Goal: Transaction & Acquisition: Purchase product/service

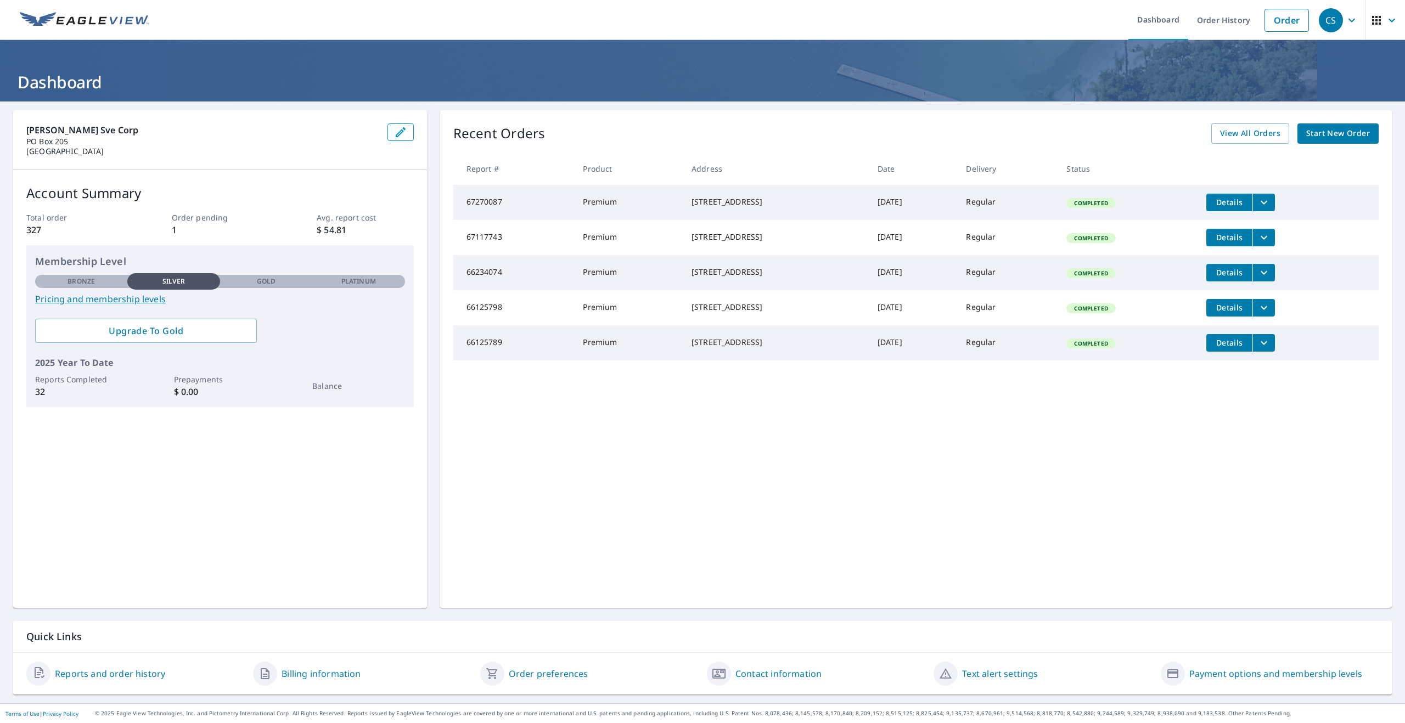
click at [658, 136] on span "Start New Order" at bounding box center [1338, 134] width 64 height 14
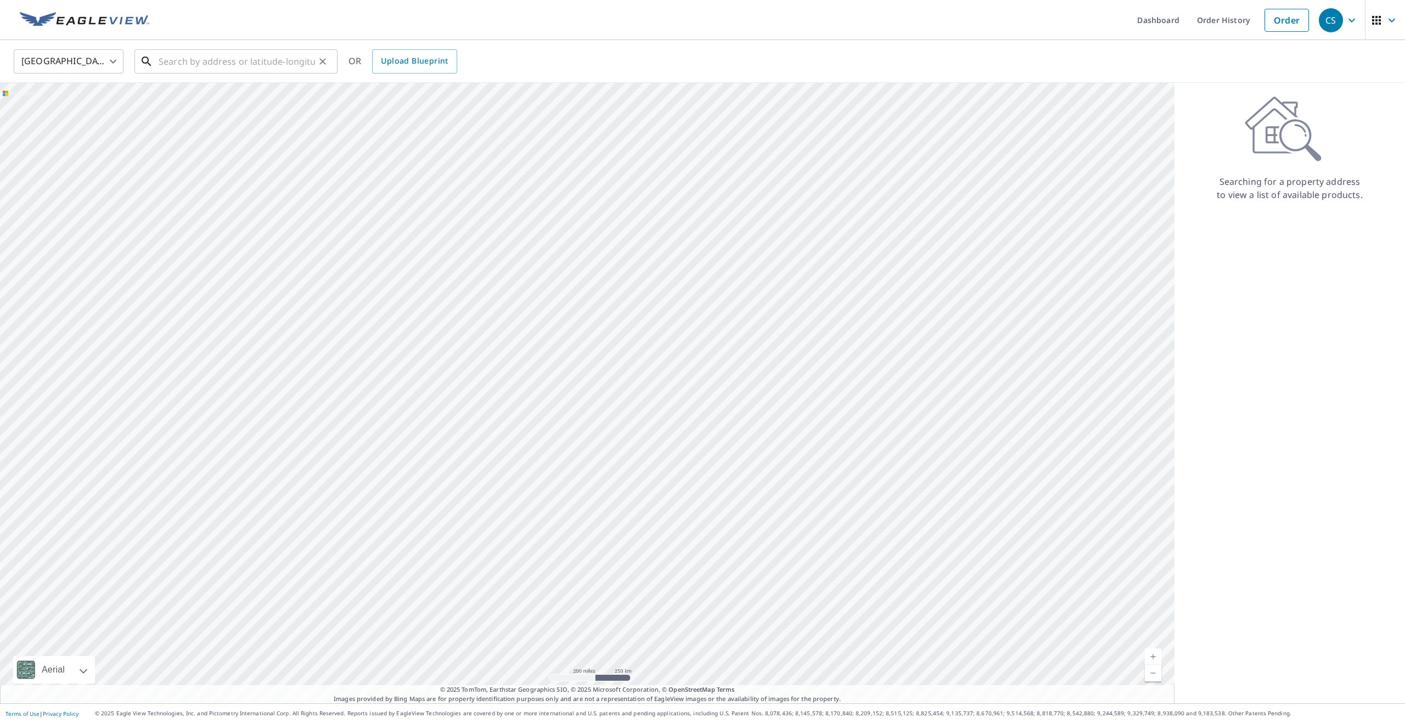
click at [268, 65] on input "text" at bounding box center [237, 61] width 156 height 31
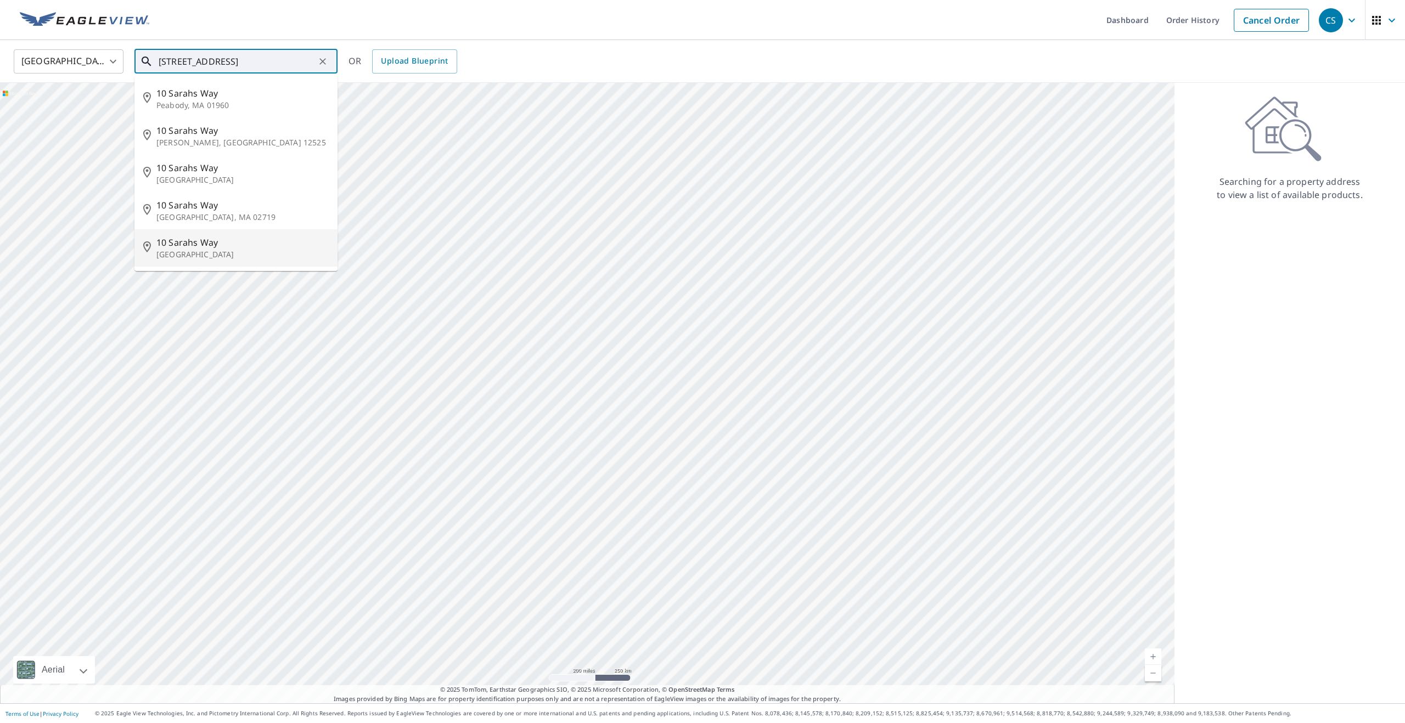
click at [221, 246] on span "10 Sarahs Way" at bounding box center [242, 242] width 172 height 13
type input "[STREET_ADDRESS]"
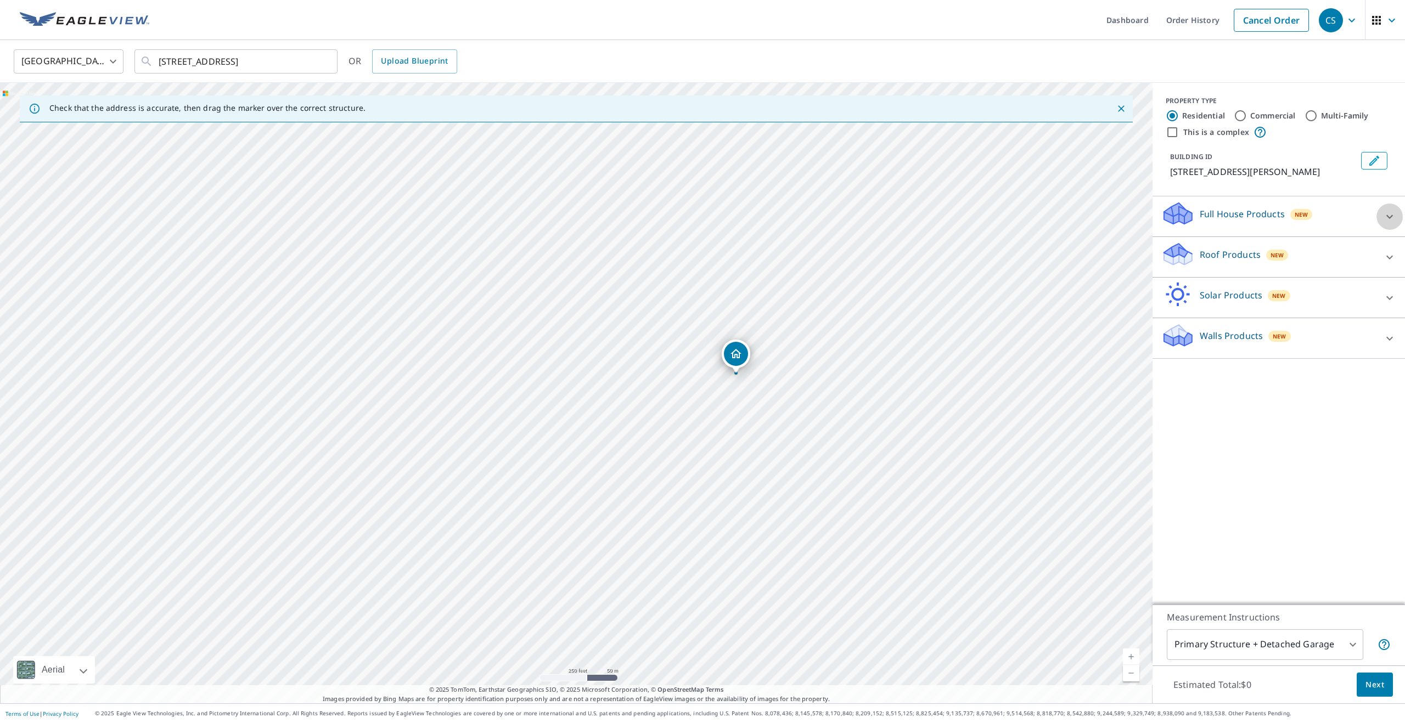
click at [658, 219] on icon at bounding box center [1389, 216] width 13 height 13
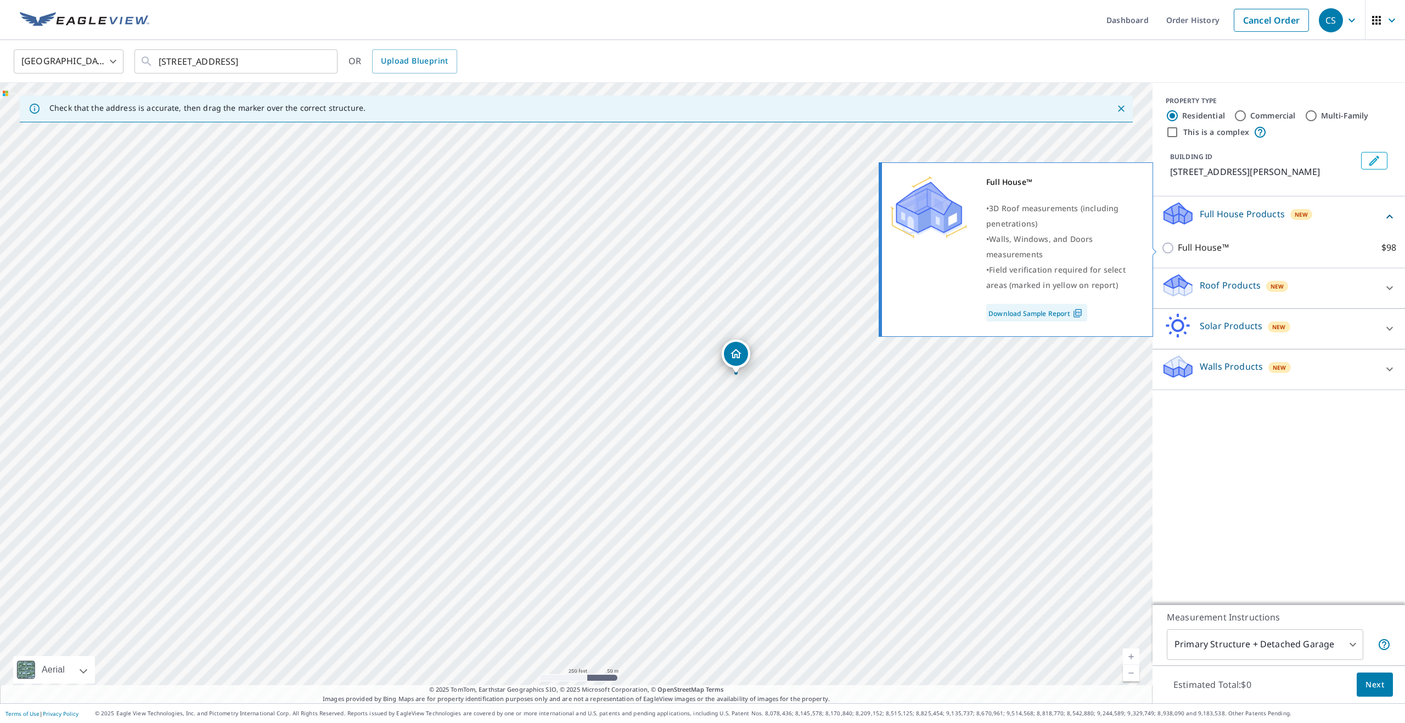
click at [658, 246] on input "Full House™ $98" at bounding box center [1169, 247] width 16 height 13
checkbox input "true"
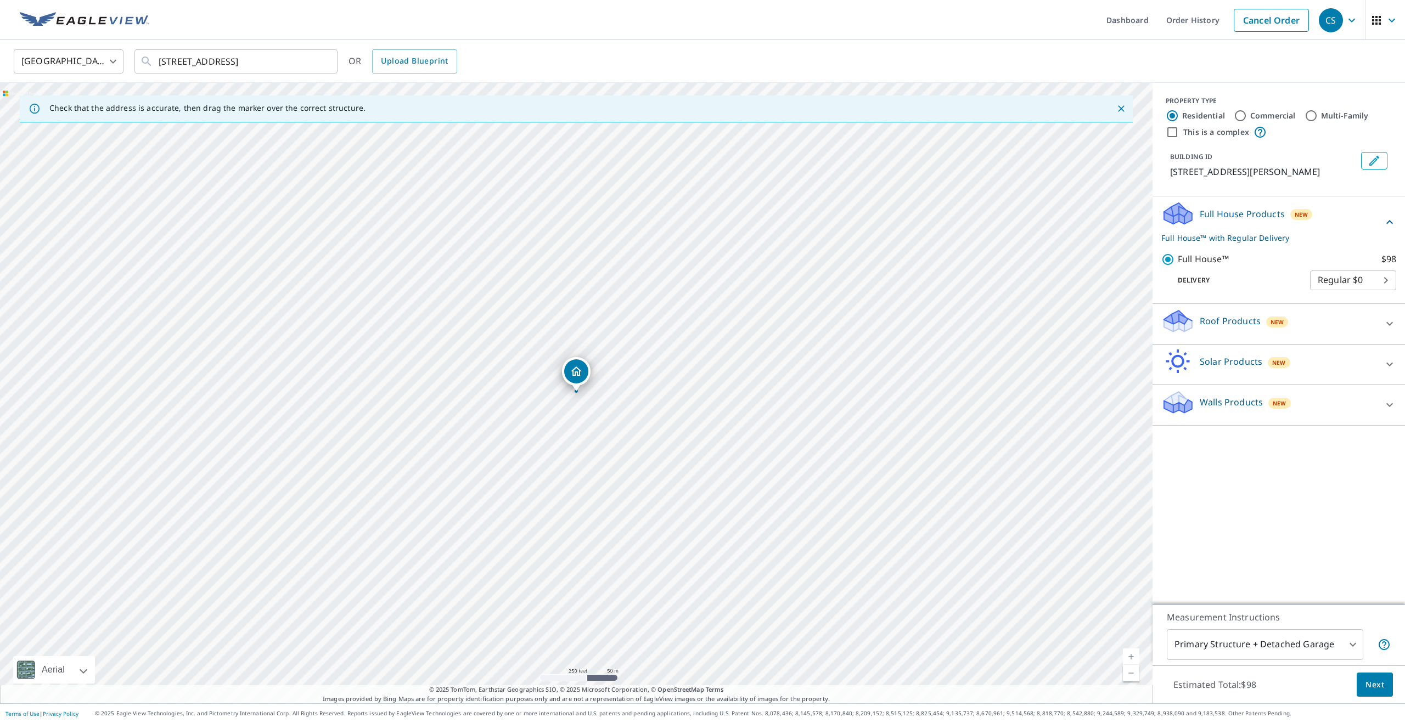
click at [658, 330] on div "Roof Products New" at bounding box center [1268, 323] width 215 height 31
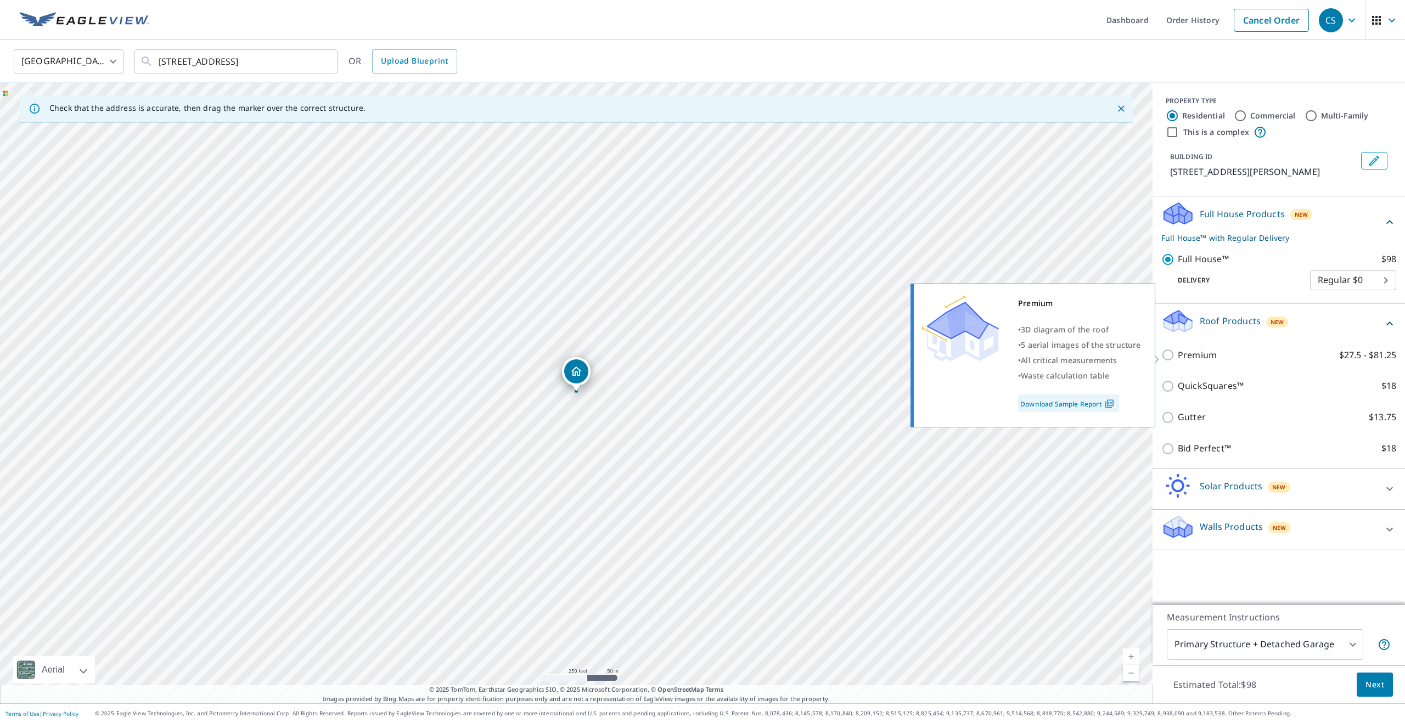
click at [658, 359] on input "Premium $27.5 - $81.25" at bounding box center [1169, 354] width 16 height 13
checkbox input "true"
checkbox input "false"
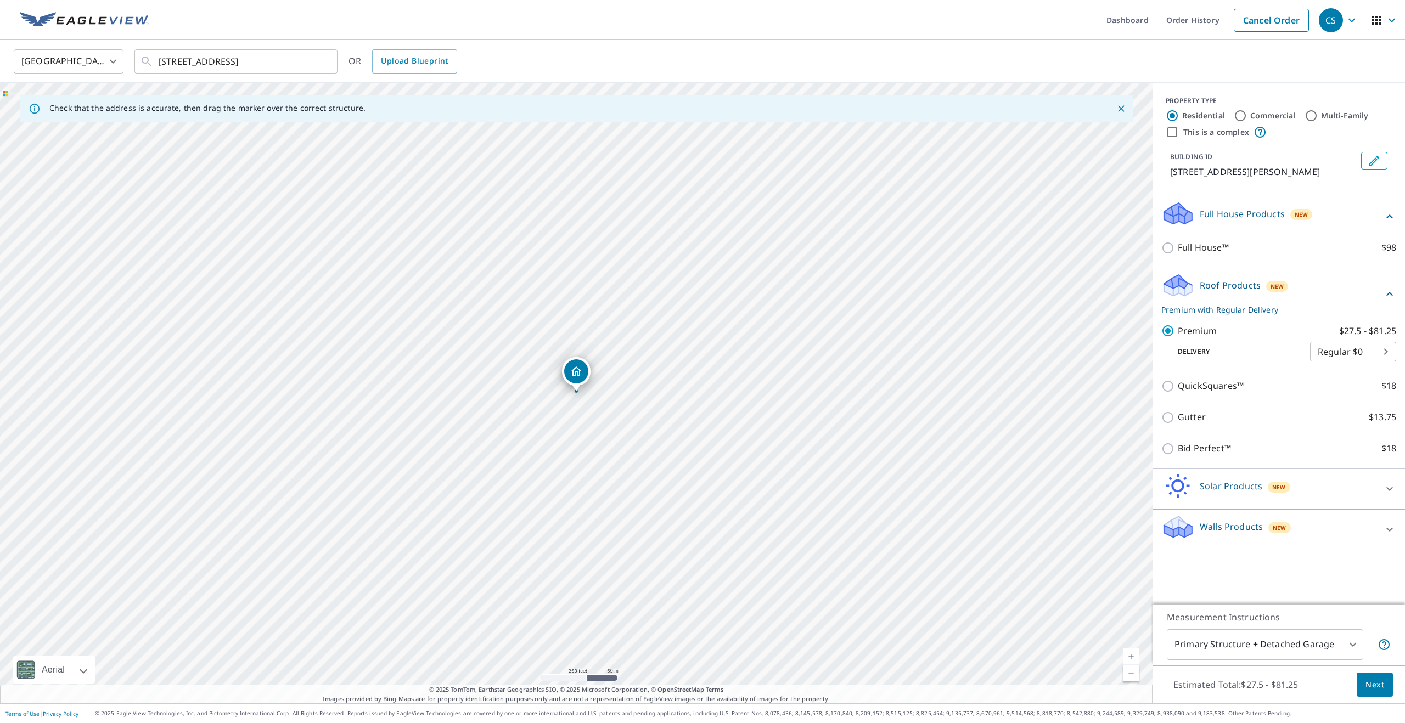
click at [658, 635] on body "CS CS Dashboard Order History Cancel Order CS United States [GEOGRAPHIC_DATA] ​…" at bounding box center [702, 361] width 1405 height 723
click at [658, 635] on li "All Structures on Parcel" at bounding box center [1265, 681] width 196 height 20
type input "3"
click at [658, 635] on span "Next" at bounding box center [1374, 685] width 19 height 14
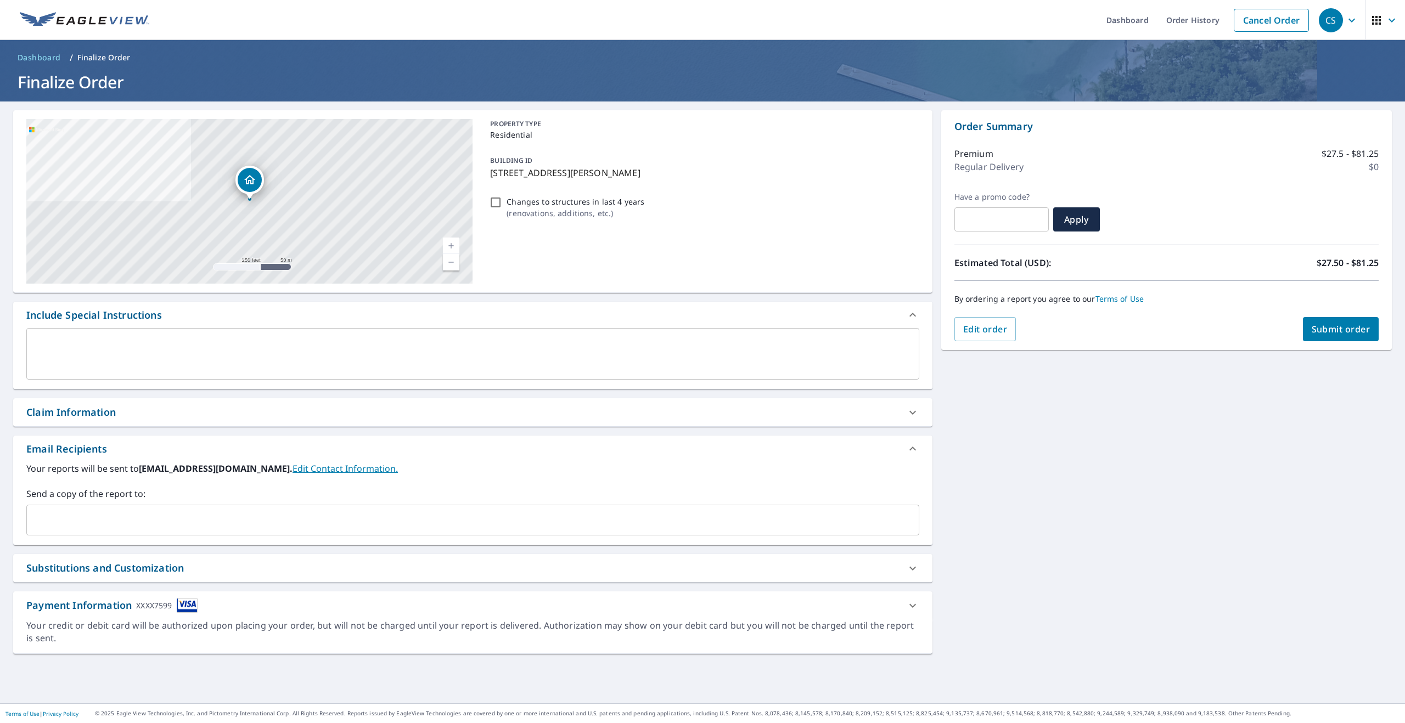
click at [658, 327] on span "Submit order" at bounding box center [1340, 329] width 59 height 12
